Goal: Information Seeking & Learning: Find specific fact

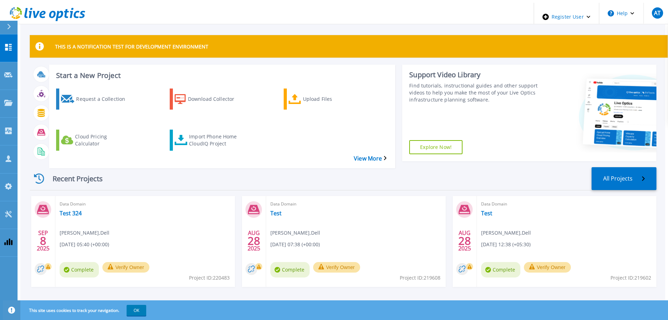
click at [8, 228] on div "Dashboard Dashboard Request Capture Request Capture Projects Projects Search Pr…" at bounding box center [9, 177] width 18 height 287
click at [7, 90] on link "Projects Projects" at bounding box center [9, 104] width 18 height 28
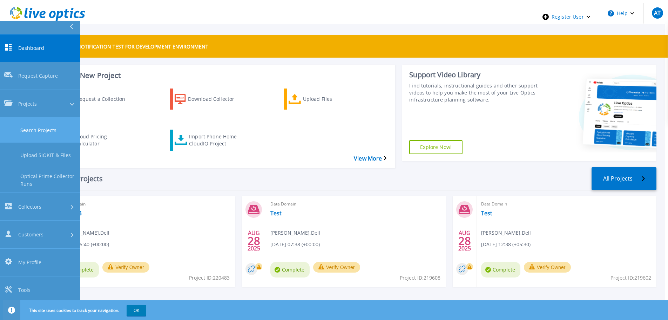
click at [21, 118] on link "Search Projects" at bounding box center [40, 130] width 80 height 25
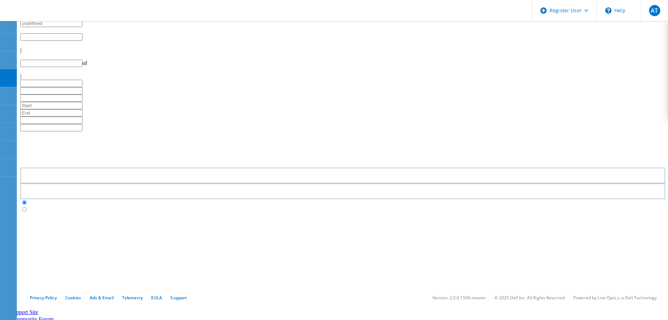
type input "1"
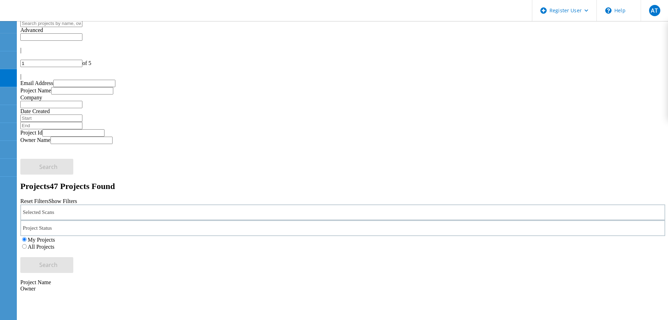
click at [170, 204] on div "Selected Scans" at bounding box center [342, 212] width 645 height 16
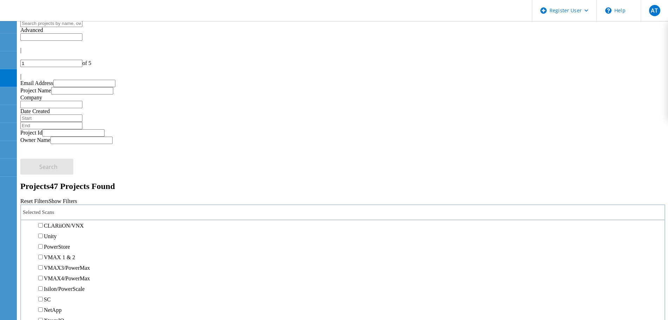
scroll to position [175, 0]
click at [70, 200] on label "PowerStore" at bounding box center [57, 203] width 26 height 6
click at [43, 200] on input "PowerStore" at bounding box center [40, 202] width 5 height 5
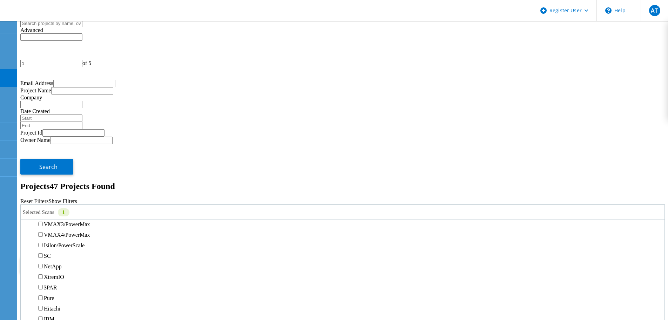
click at [54, 243] on label "All Projects" at bounding box center [41, 246] width 27 height 6
click at [27, 244] on input "All Projects" at bounding box center [24, 246] width 5 height 5
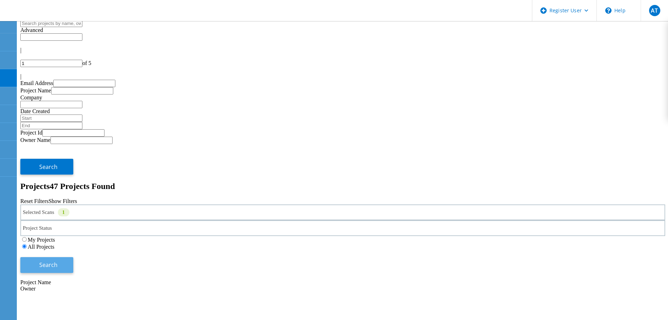
click at [73, 257] on button "Search" at bounding box center [46, 265] width 53 height 16
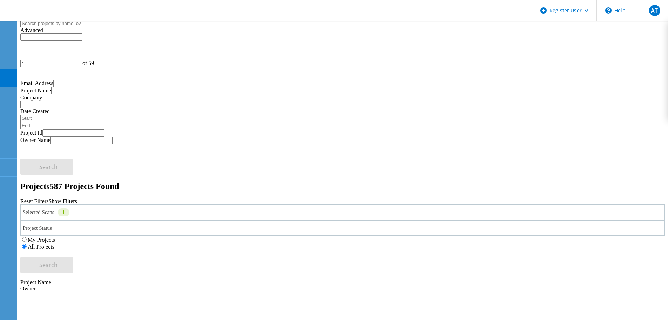
click at [82, 35] on input "text" at bounding box center [51, 36] width 62 height 7
click at [20, 30] on div at bounding box center [20, 30] width 0 height 6
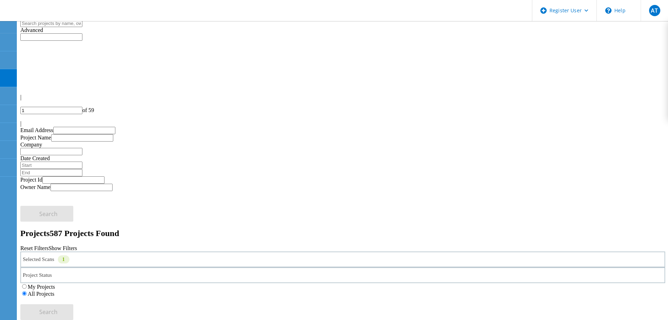
click at [20, 30] on div at bounding box center [20, 30] width 0 height 6
click at [82, 35] on input "text" at bounding box center [51, 36] width 62 height 7
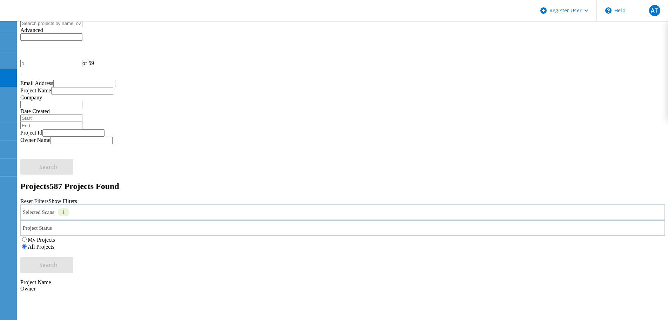
type input "Show 40 Projects"
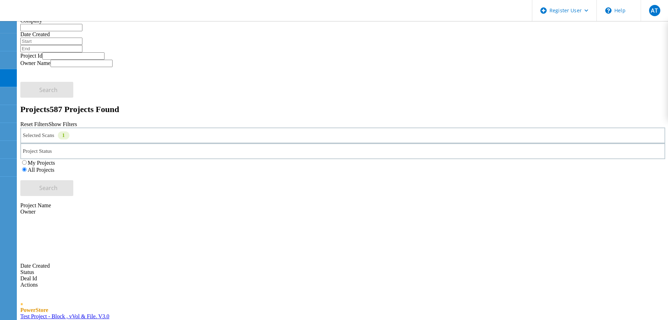
scroll to position [0, 0]
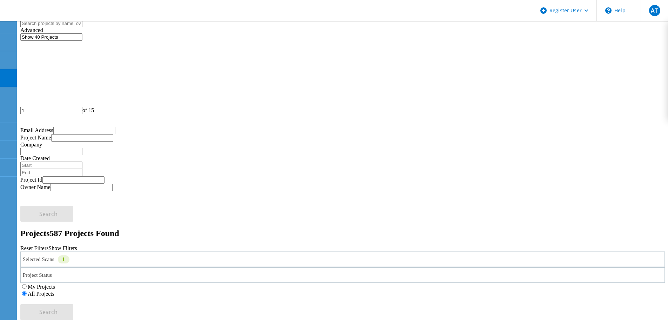
drag, startPoint x: 105, startPoint y: 260, endPoint x: 121, endPoint y: 263, distance: 16.7
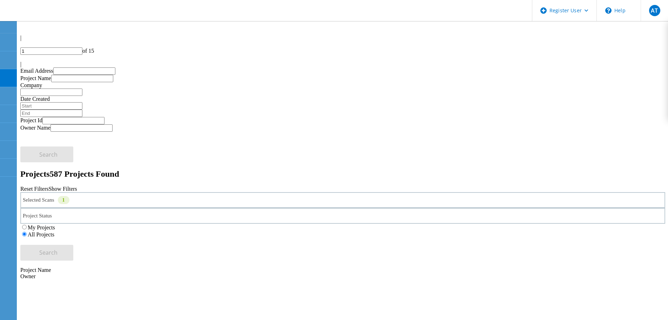
scroll to position [35, 0]
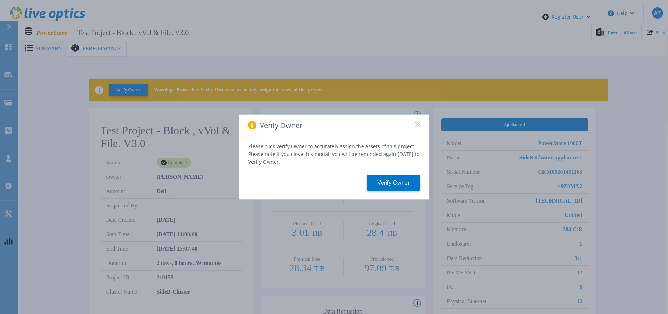
click at [86, 178] on div "Verify Owner Please click Verify Owner to accurately assign the assets of this …" at bounding box center [334, 157] width 668 height 314
click at [417, 126] on icon at bounding box center [418, 125] width 6 height 6
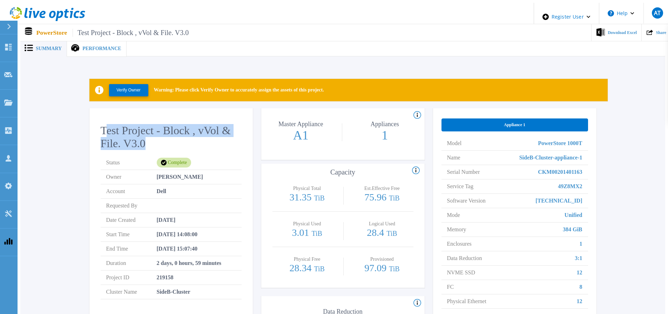
drag, startPoint x: 103, startPoint y: 126, endPoint x: 143, endPoint y: 142, distance: 43.4
click at [143, 142] on h2 "Test Project - Block , vVol & File. V3.0" at bounding box center [171, 137] width 141 height 26
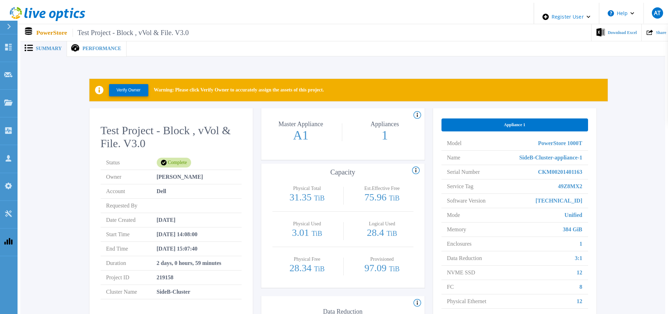
click at [39, 253] on div "Verify Owner Warning: Please click Verify Owner to accurately assign the assets…" at bounding box center [343, 212] width 624 height 289
click at [89, 47] on span "Performance" at bounding box center [101, 48] width 39 height 5
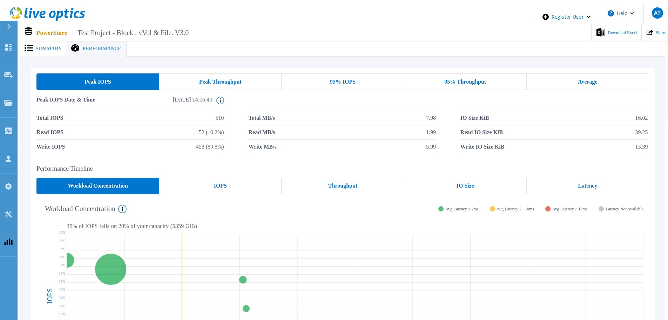
click at [45, 47] on span "Summary" at bounding box center [49, 48] width 26 height 5
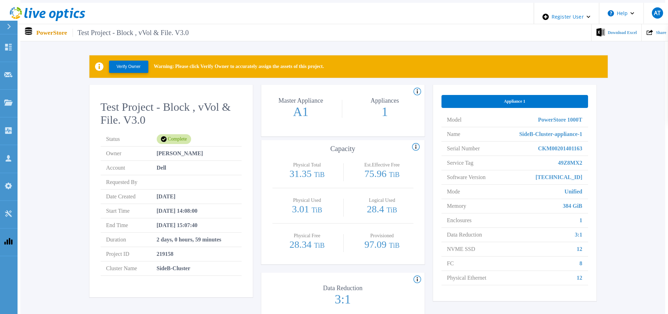
scroll to position [35, 0]
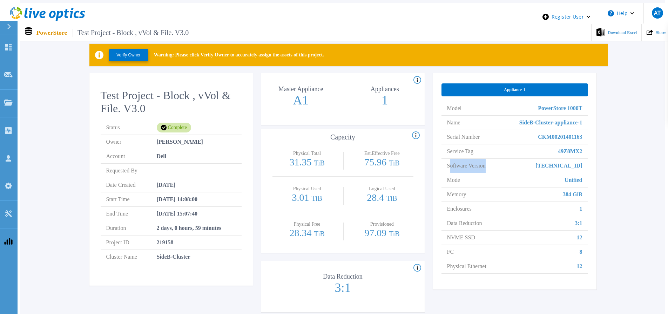
drag, startPoint x: 451, startPoint y: 160, endPoint x: 454, endPoint y: 163, distance: 4.2
click at [497, 163] on li "Software Version 3.0.0.0" at bounding box center [515, 166] width 147 height 14
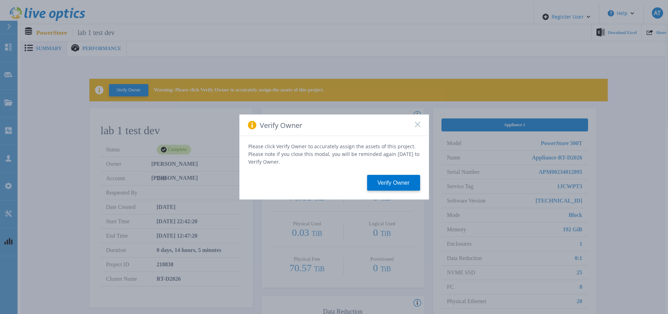
click at [418, 127] on rect at bounding box center [418, 124] width 6 height 6
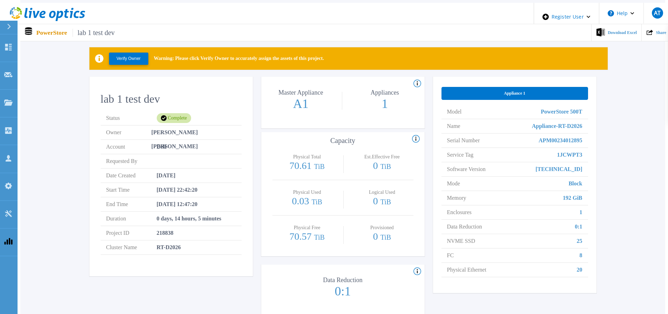
scroll to position [35, 0]
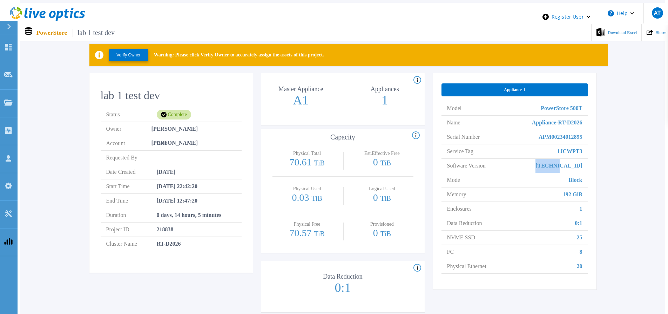
drag, startPoint x: 555, startPoint y: 160, endPoint x: 586, endPoint y: 160, distance: 31.2
click at [586, 160] on li "Software Version [TECHNICAL_ID]" at bounding box center [515, 166] width 147 height 14
click at [660, 13] on div "AT" at bounding box center [657, 12] width 11 height 11
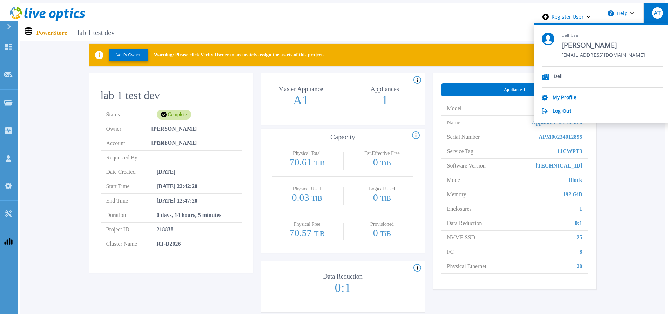
click at [75, 126] on div "Verify Owner Warning: Please click Verify Owner to accurately assign the assets…" at bounding box center [343, 177] width 624 height 289
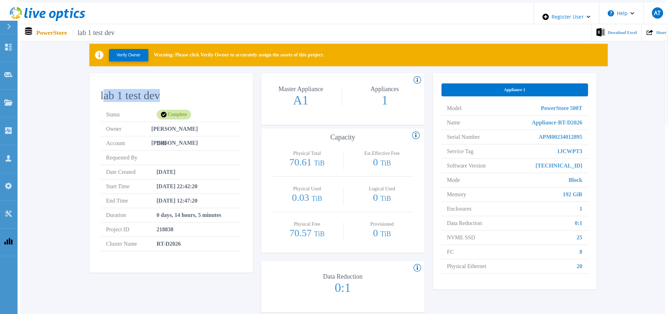
drag, startPoint x: 103, startPoint y: 92, endPoint x: 172, endPoint y: 90, distance: 68.4
click at [172, 90] on h2 "lab 1 test dev" at bounding box center [171, 95] width 141 height 13
click at [54, 121] on div "Verify Owner Warning: Please click Verify Owner to accurately assign the assets…" at bounding box center [343, 177] width 624 height 289
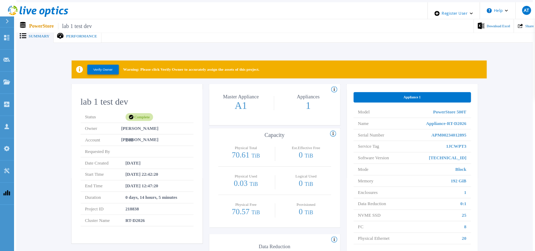
scroll to position [0, 0]
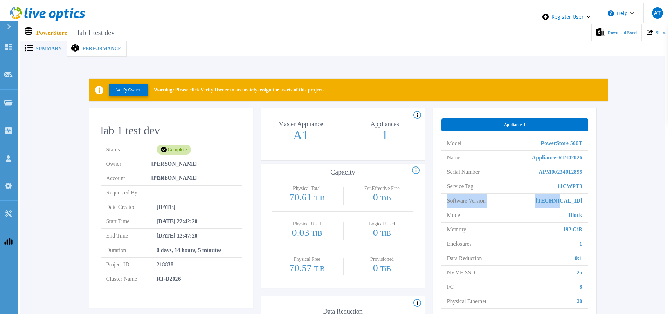
copy li "Software Version 4.3.0.0"
drag, startPoint x: 445, startPoint y: 195, endPoint x: 588, endPoint y: 197, distance: 142.8
click at [588, 197] on div "Appliance 1 Model PowerStore 500T Name Appliance-RT-D2026 Serial Number APM0023…" at bounding box center [514, 216] width 163 height 216
click at [447, 202] on li "Software Version 4.3.0.0" at bounding box center [515, 201] width 147 height 14
copy li "Software Version 4.3.0.0"
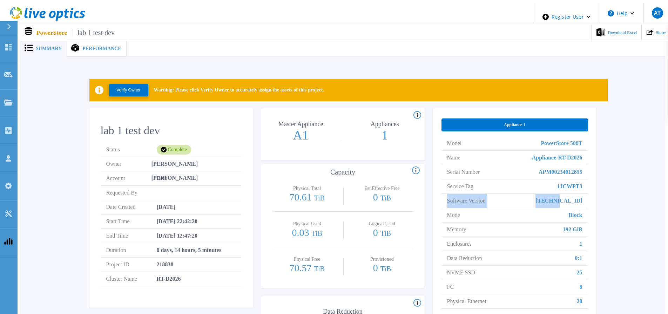
drag, startPoint x: 446, startPoint y: 197, endPoint x: 588, endPoint y: 193, distance: 142.1
click at [588, 194] on li "Software Version 4.3.0.0" at bounding box center [515, 201] width 147 height 14
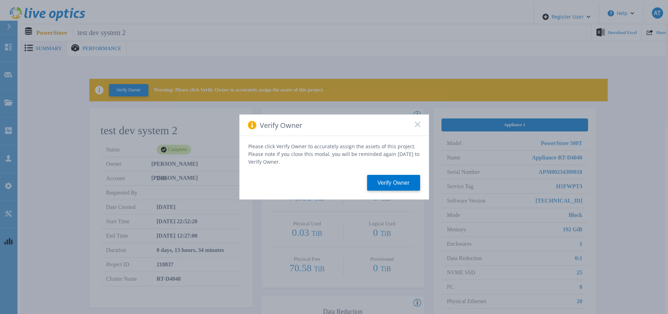
click at [417, 124] on div "Verify Owner" at bounding box center [334, 125] width 189 height 21
click at [416, 130] on div "Verify Owner" at bounding box center [334, 125] width 189 height 21
click at [417, 127] on icon at bounding box center [418, 125] width 6 height 6
click at [417, 125] on icon at bounding box center [418, 125] width 6 height 6
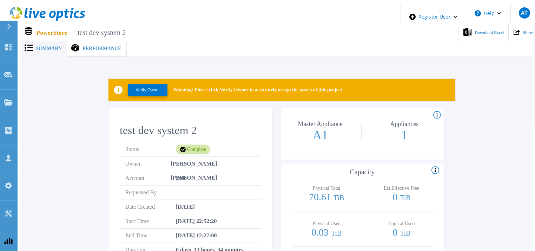
click at [86, 46] on span "Performance" at bounding box center [101, 48] width 39 height 5
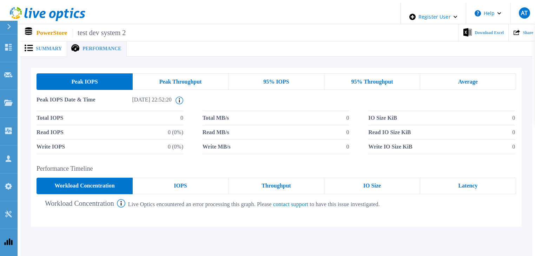
click at [25, 50] on circle at bounding box center [26, 51] width 2 height 2
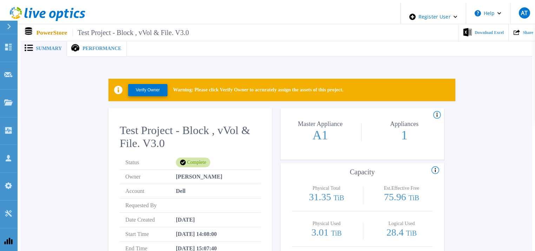
scroll to position [35, 0]
